Goal: Find specific page/section: Find specific page/section

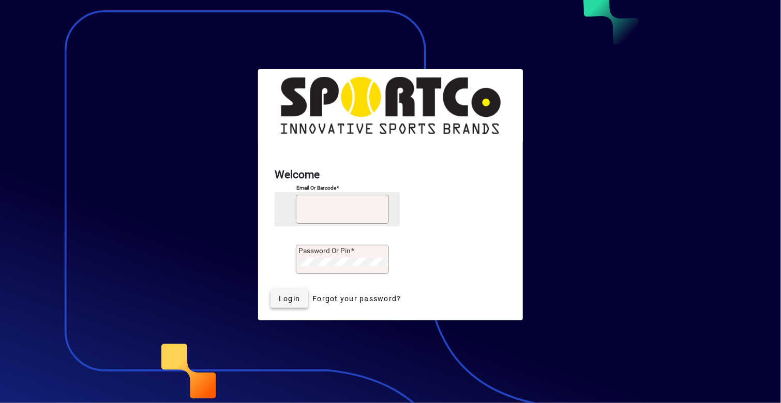
type input "**********"
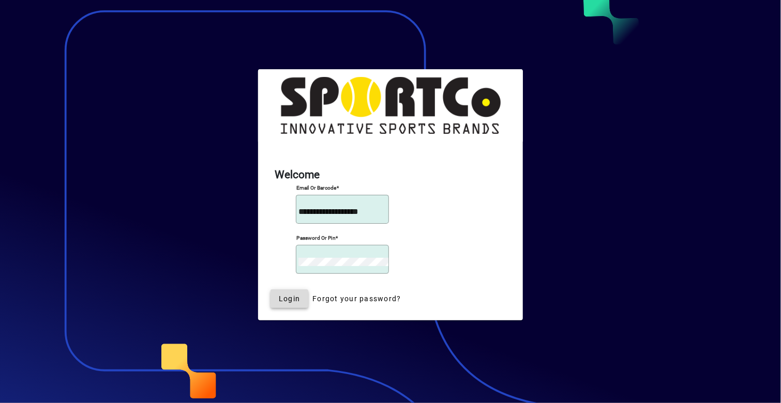
click at [296, 299] on span "Login" at bounding box center [289, 299] width 21 height 11
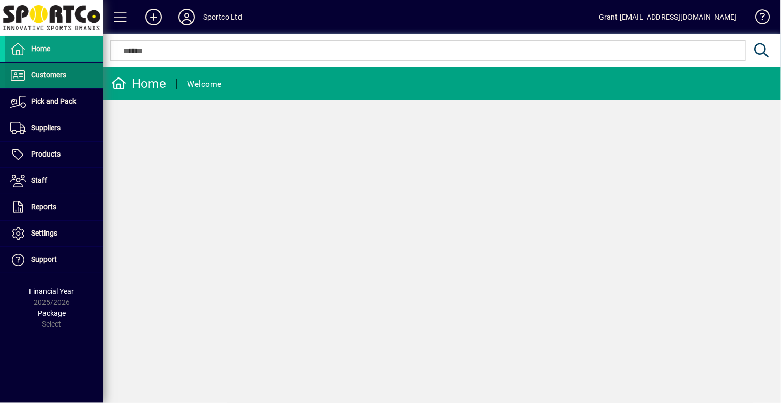
click at [56, 77] on span "Customers" at bounding box center [48, 75] width 35 height 8
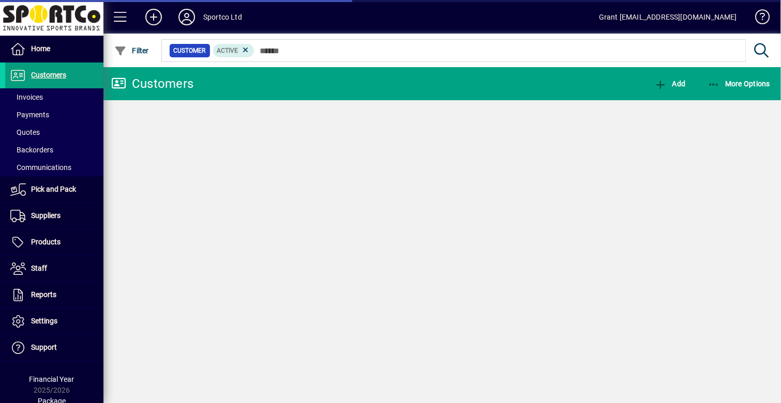
click at [35, 96] on span "Invoices" at bounding box center [26, 97] width 33 height 8
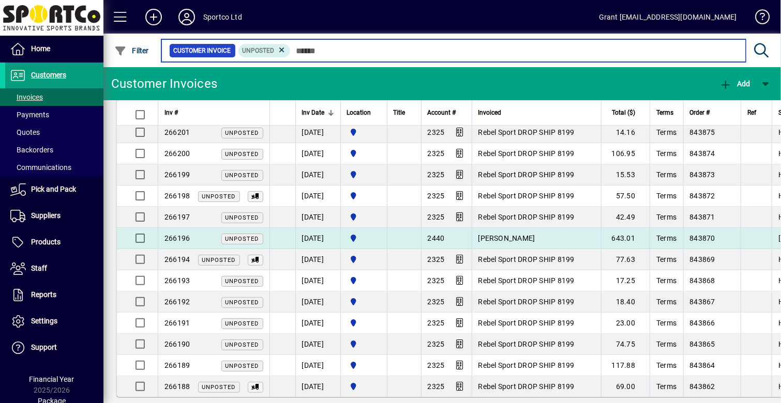
scroll to position [1892, 0]
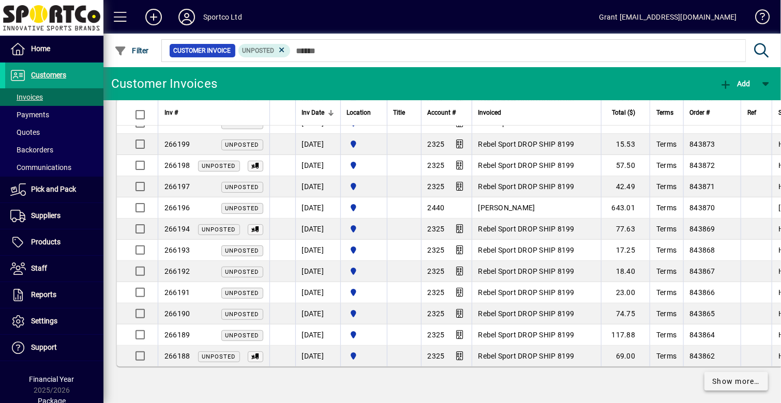
click at [717, 376] on span "Show more…" at bounding box center [736, 381] width 48 height 11
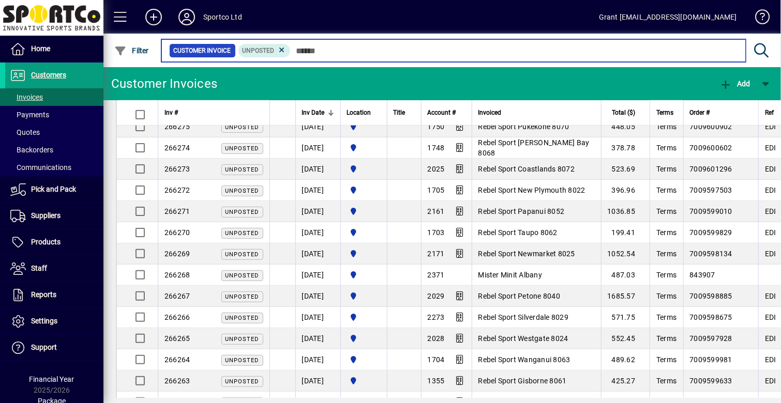
scroll to position [31, 0]
